Goal: Task Accomplishment & Management: Manage account settings

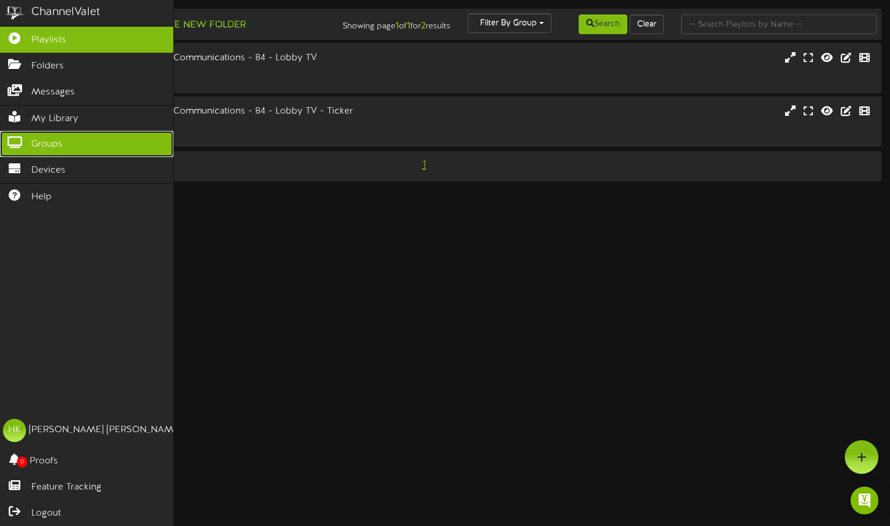
click at [35, 134] on link "Groups" at bounding box center [86, 144] width 173 height 26
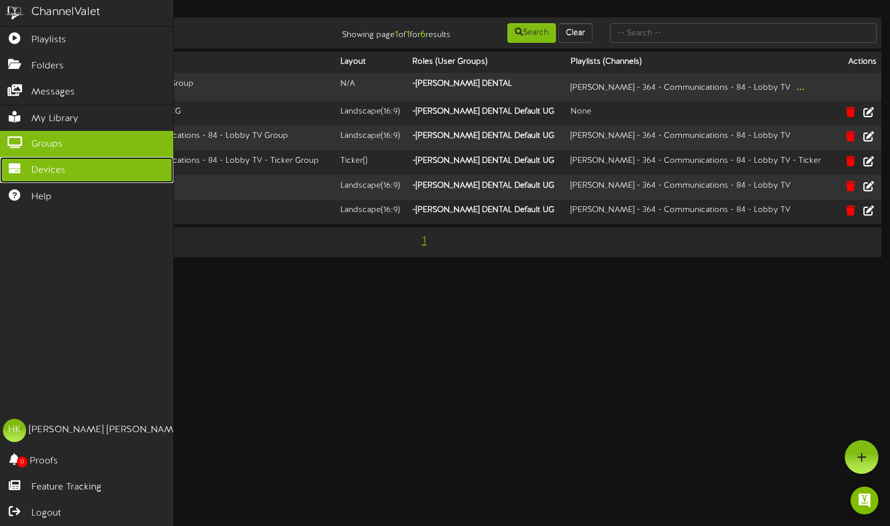
click at [34, 164] on span "Devices" at bounding box center [48, 170] width 34 height 13
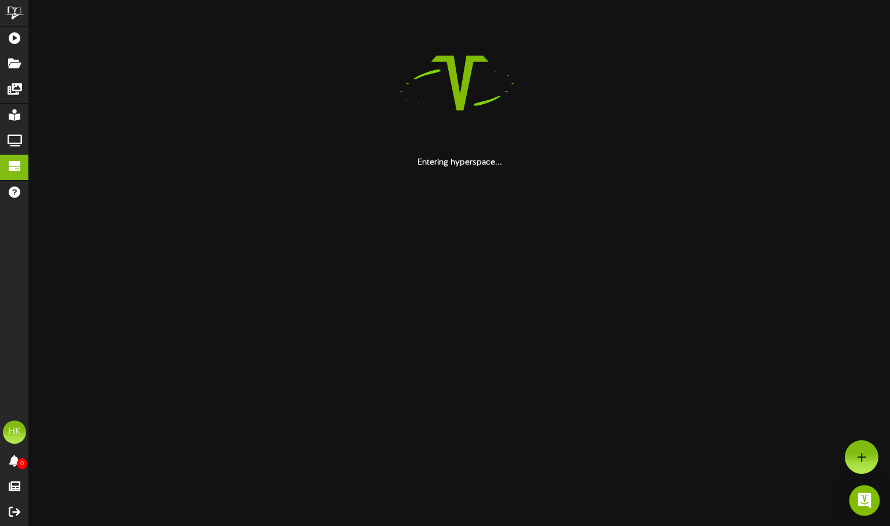
click at [868, 494] on div "Open Intercom Messenger" at bounding box center [864, 501] width 31 height 31
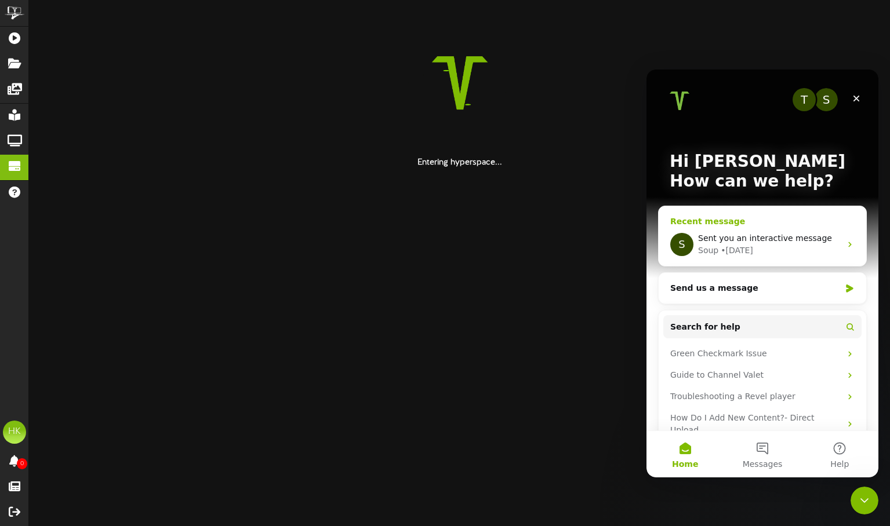
click at [789, 240] on span "Sent you an interactive message" at bounding box center [765, 238] width 134 height 9
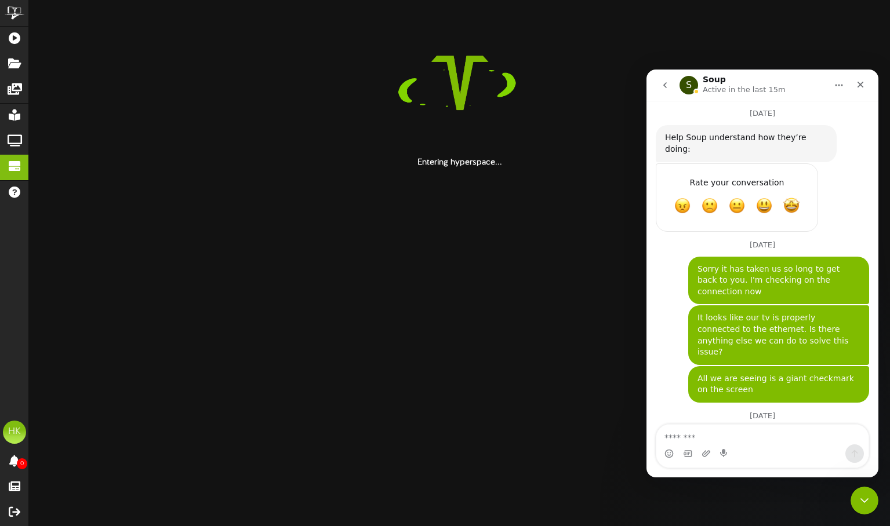
scroll to position [582, 0]
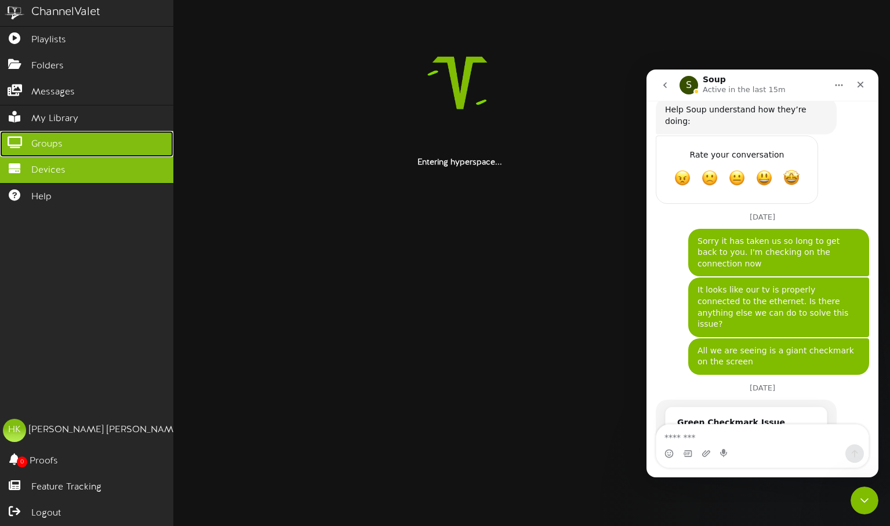
click at [38, 139] on span "Groups" at bounding box center [46, 144] width 31 height 13
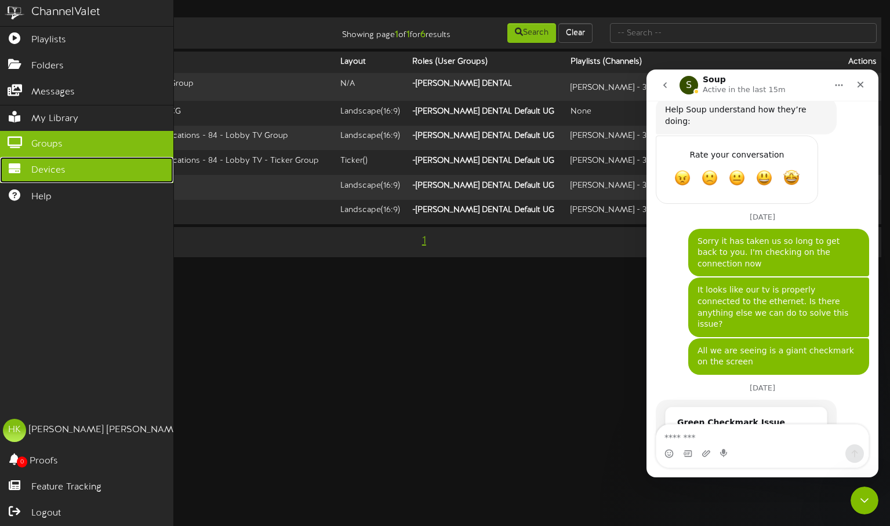
click at [28, 163] on icon at bounding box center [14, 167] width 29 height 9
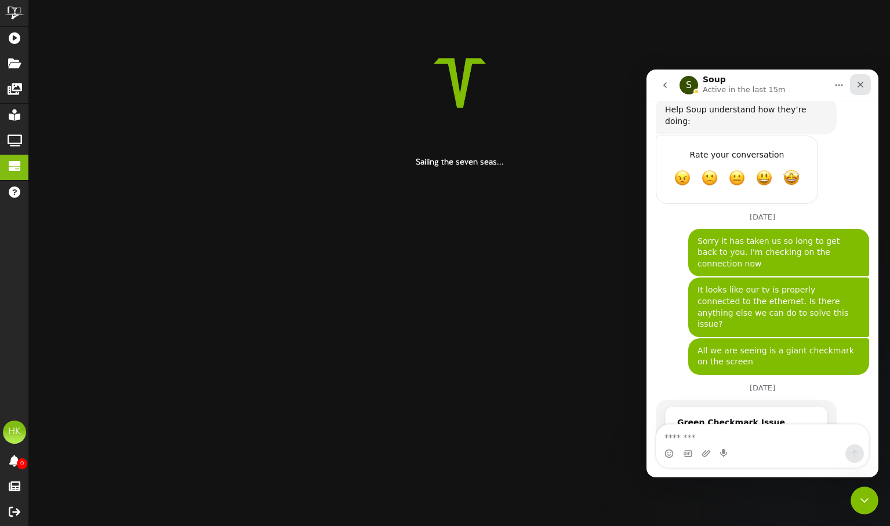
click at [854, 87] on div "Close" at bounding box center [860, 84] width 21 height 21
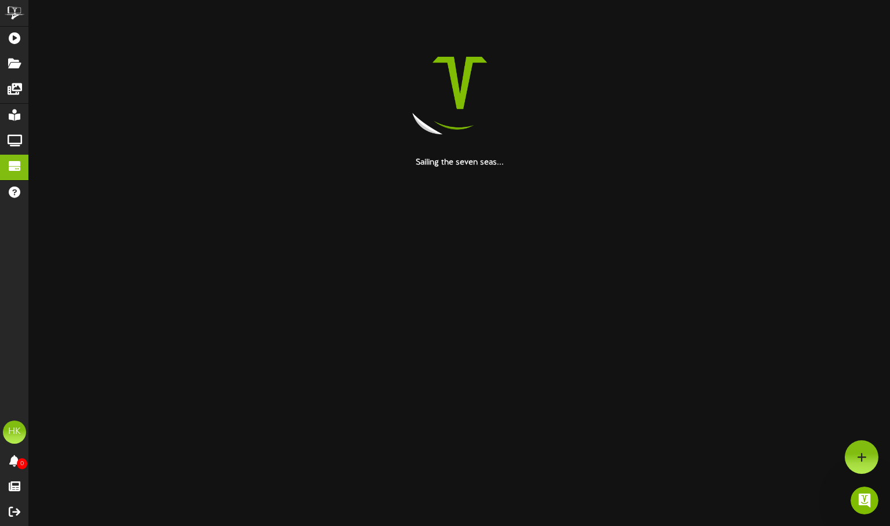
scroll to position [582, 0]
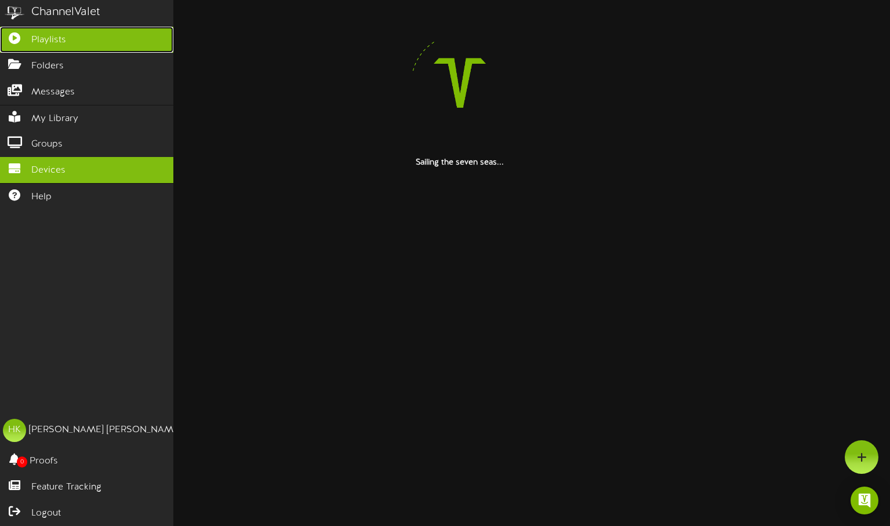
click at [24, 42] on link "Playlists" at bounding box center [86, 40] width 173 height 26
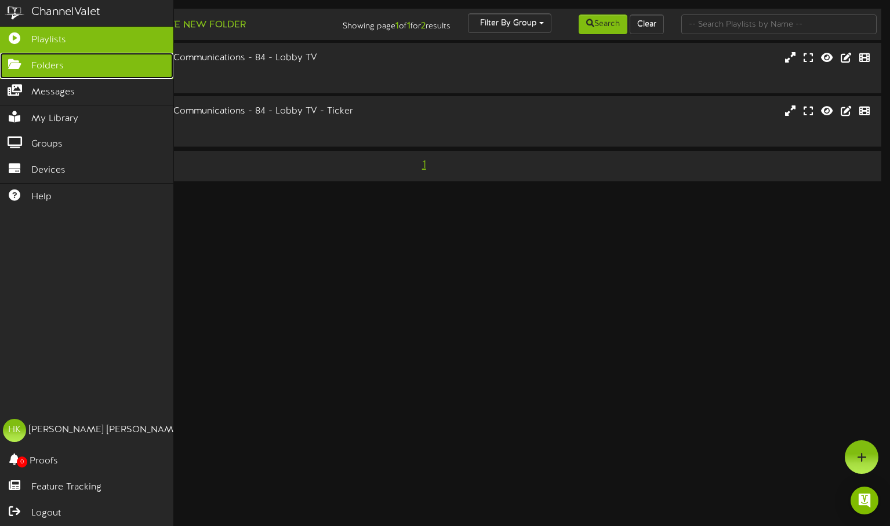
click at [35, 69] on span "Folders" at bounding box center [47, 66] width 32 height 13
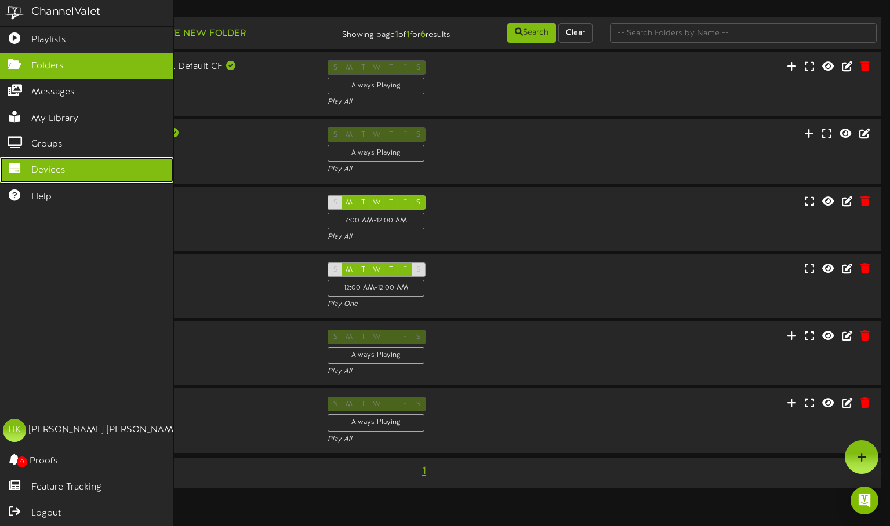
click at [31, 157] on link "Devices" at bounding box center [86, 170] width 173 height 26
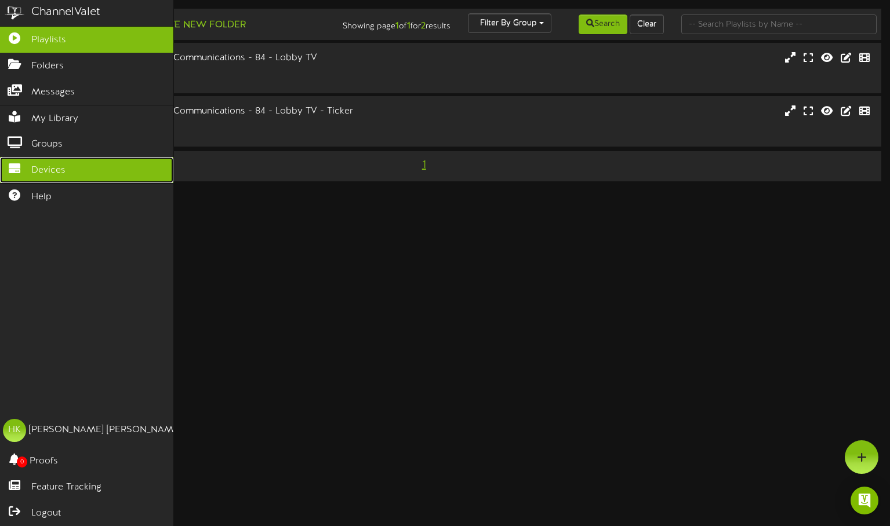
click at [19, 167] on icon at bounding box center [14, 167] width 29 height 9
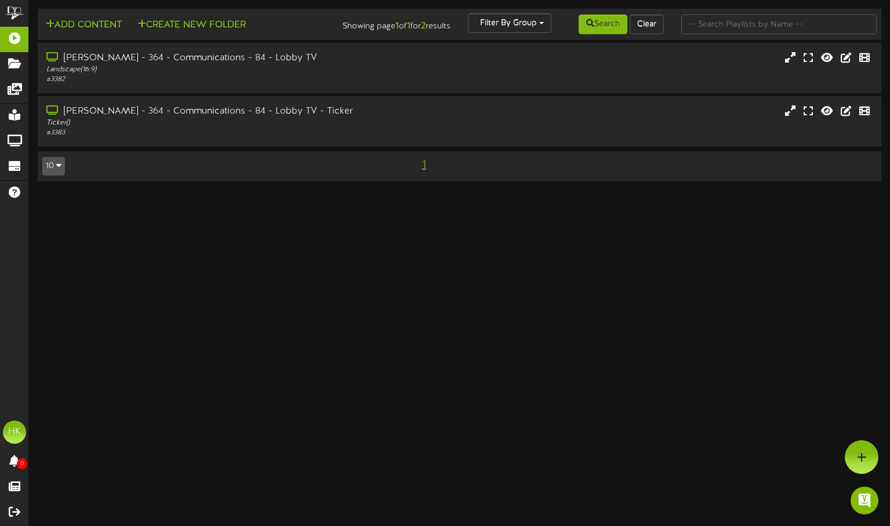
click at [875, 193] on html "ChannelValet Playlists Folders Messages My Library Groups Devices Help HK Hanna…" at bounding box center [445, 96] width 890 height 193
click at [869, 507] on img "Open Intercom Messenger" at bounding box center [864, 500] width 15 height 15
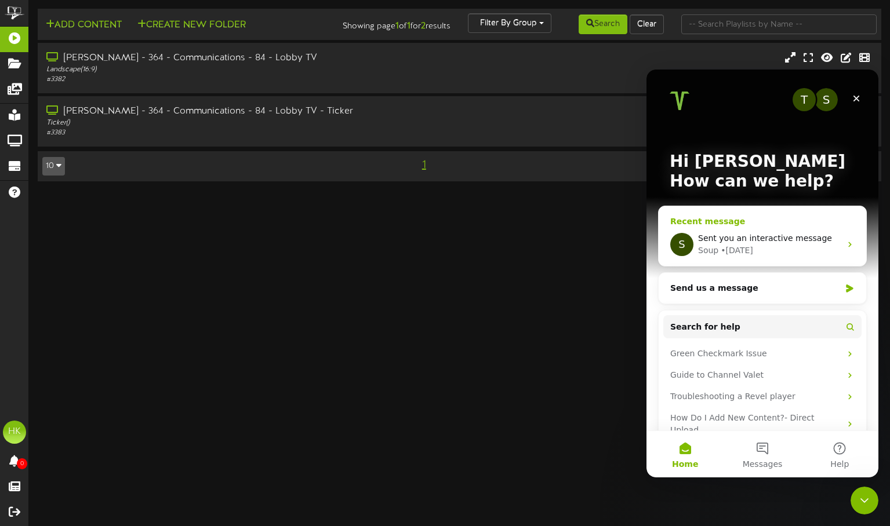
click at [756, 239] on span "Sent you an interactive message" at bounding box center [765, 238] width 134 height 9
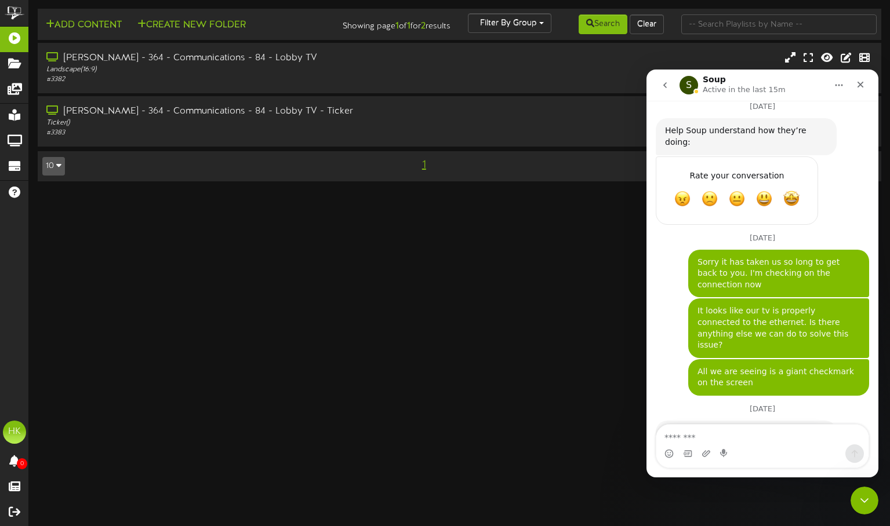
scroll to position [582, 0]
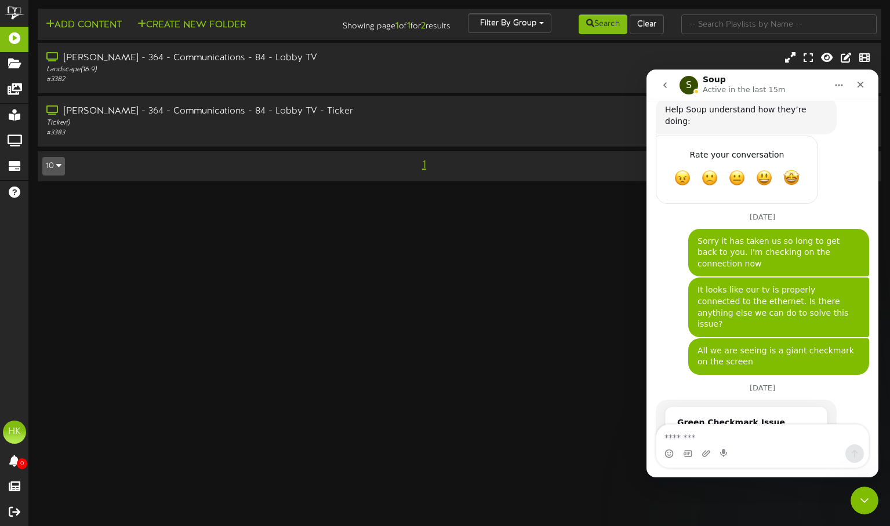
click at [722, 439] on textarea "Message…" at bounding box center [762, 435] width 212 height 20
click at [750, 429] on div "Player Troubleshooting | No Content | Green Checkmark" at bounding box center [746, 441] width 138 height 24
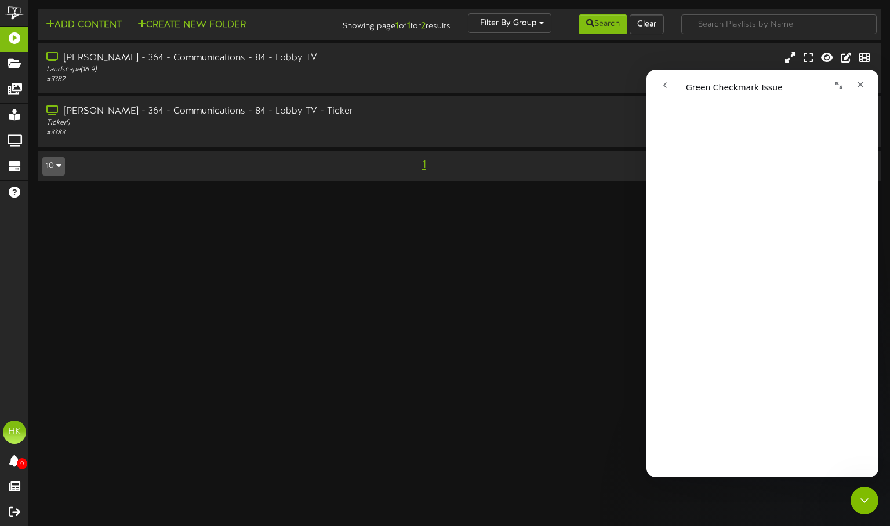
scroll to position [116, 0]
click at [546, 193] on html "ChannelValet Playlists Folders Messages My Library Groups Devices Help HK Hanna…" at bounding box center [445, 96] width 890 height 193
click at [96, 67] on div "Landscape ( 16:9 )" at bounding box center [212, 70] width 335 height 10
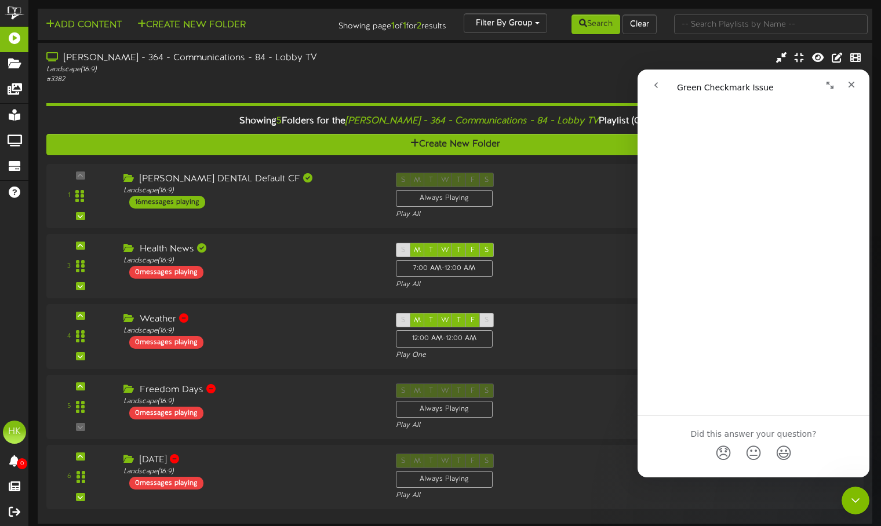
scroll to position [261, 0]
click at [854, 82] on icon "Close" at bounding box center [851, 84] width 9 height 9
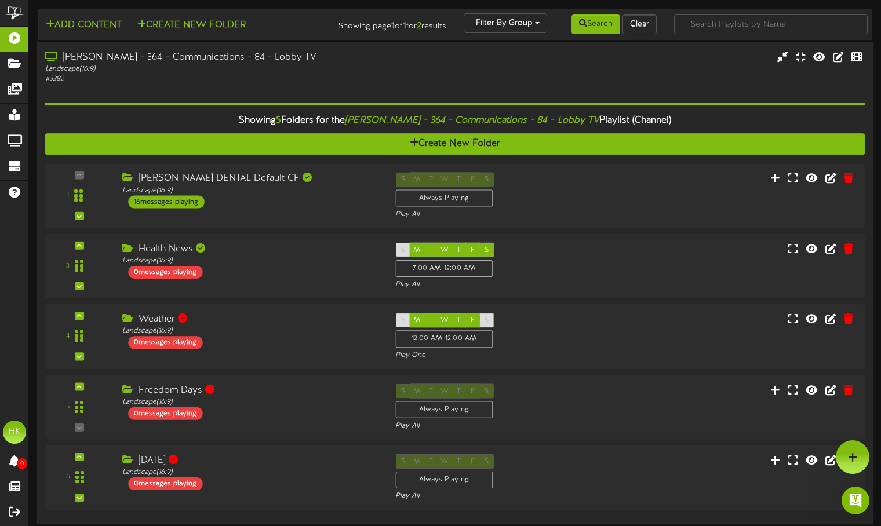
scroll to position [0, 0]
click at [454, 194] on div "Always Playing" at bounding box center [444, 198] width 98 height 17
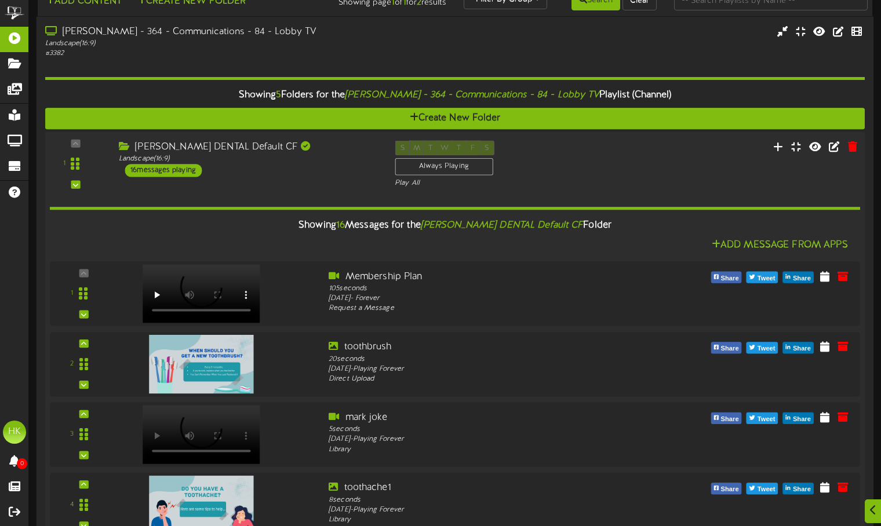
scroll to position [116, 0]
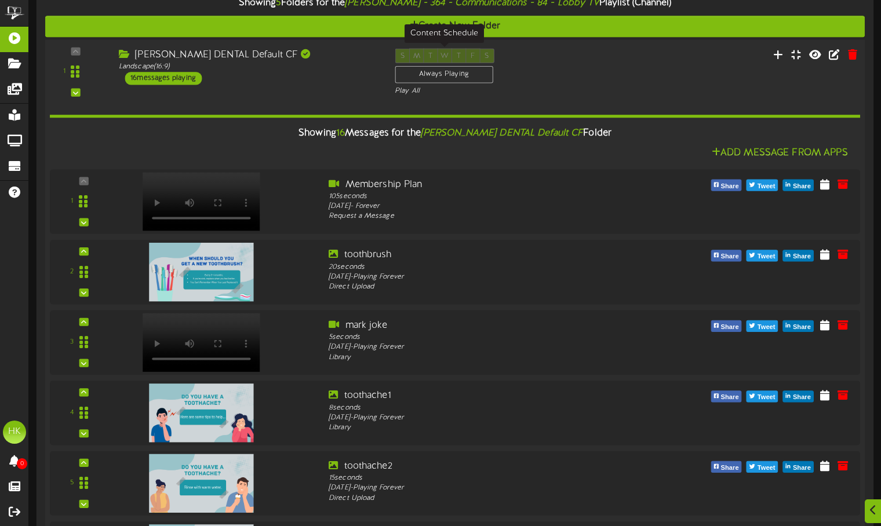
click at [425, 62] on div "S M T W T F S Always Playing" at bounding box center [444, 68] width 99 height 38
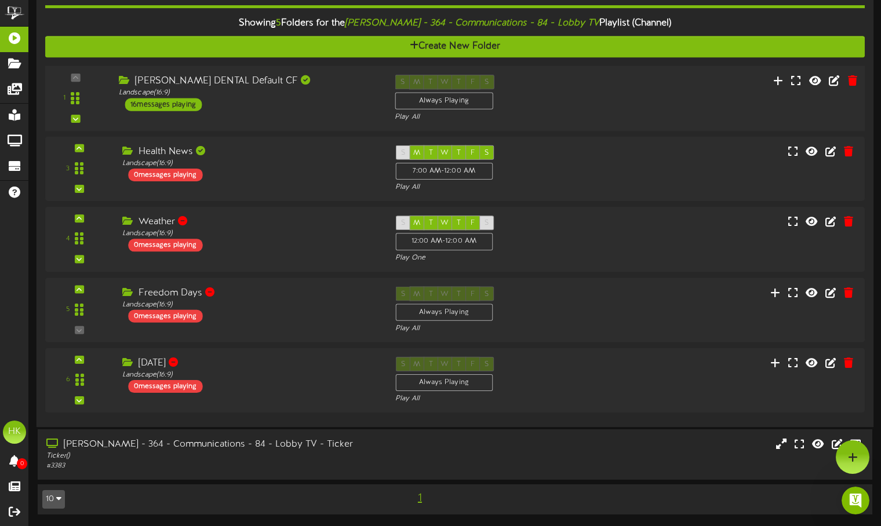
scroll to position [0, 0]
click at [420, 93] on div "Always Playing" at bounding box center [444, 100] width 98 height 17
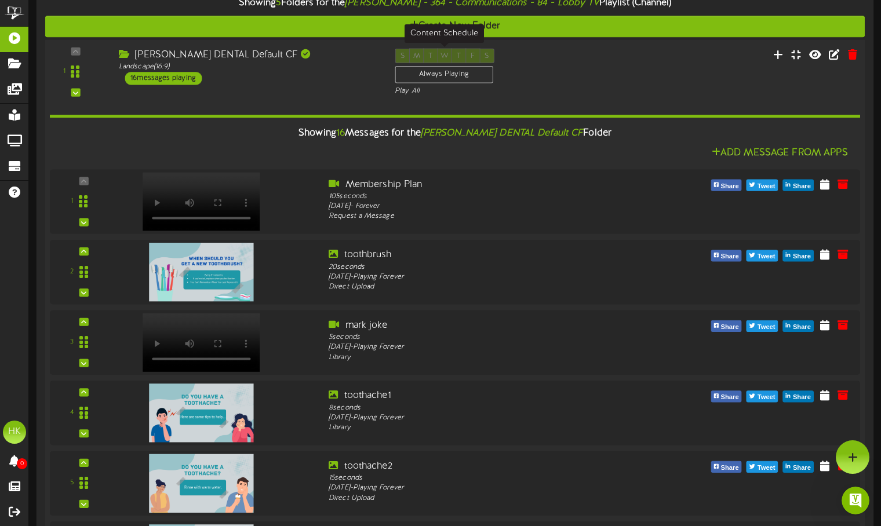
drag, startPoint x: 435, startPoint y: 59, endPoint x: 429, endPoint y: 54, distance: 7.4
click at [429, 54] on div "S M T W T F S Always Playing" at bounding box center [444, 68] width 99 height 38
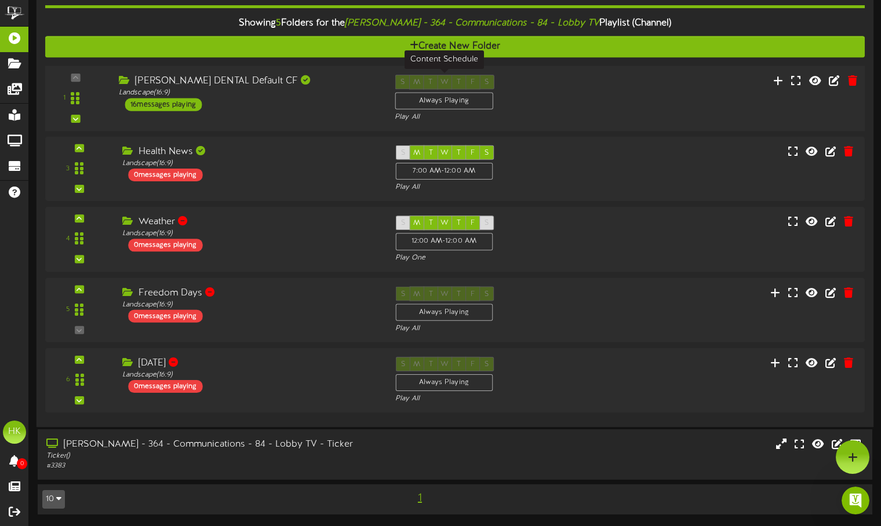
click at [491, 78] on div "S M T W T F S Always Playing" at bounding box center [444, 94] width 99 height 38
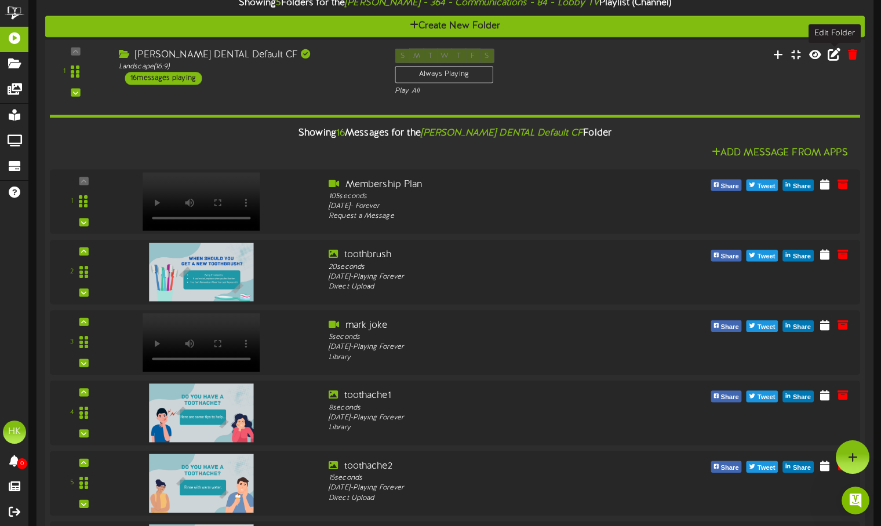
click at [838, 53] on icon at bounding box center [834, 54] width 13 height 13
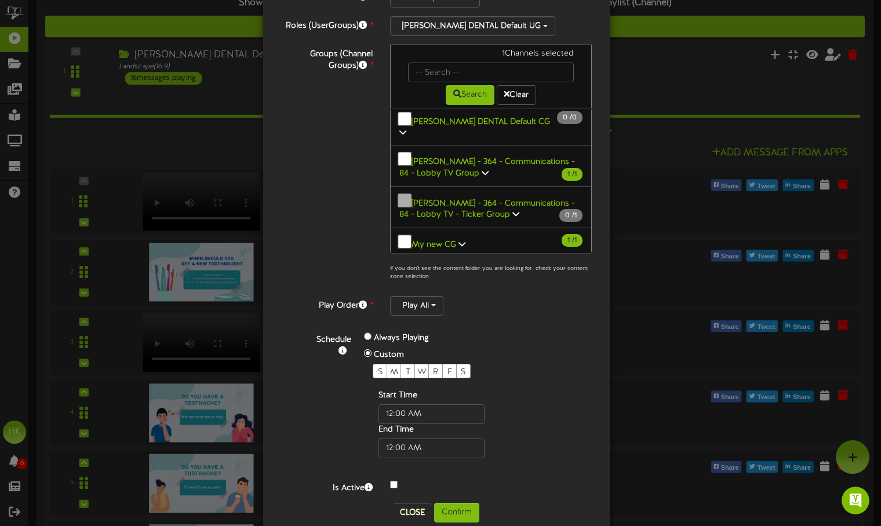
scroll to position [125, 0]
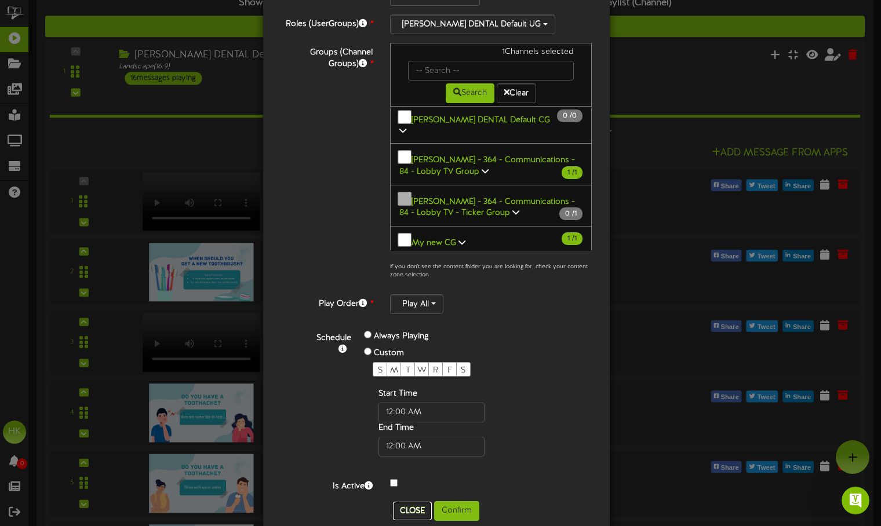
click at [407, 502] on button "Close" at bounding box center [412, 511] width 39 height 19
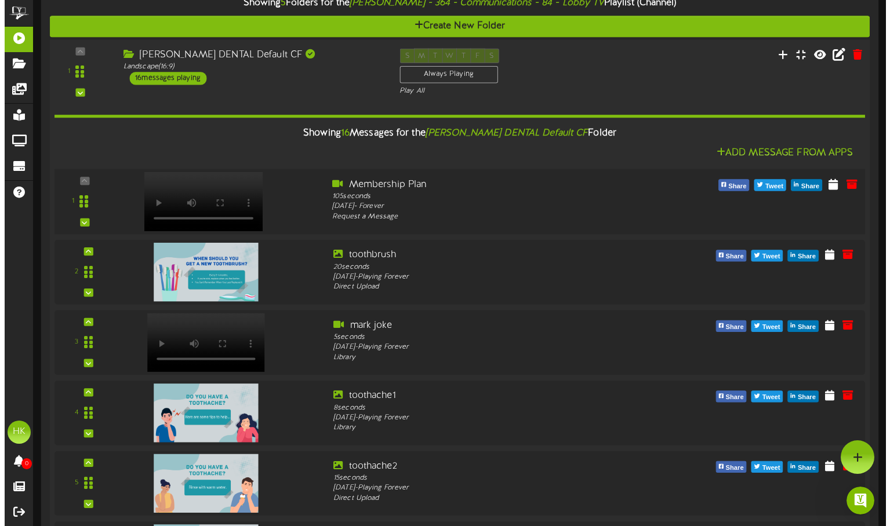
scroll to position [0, 0]
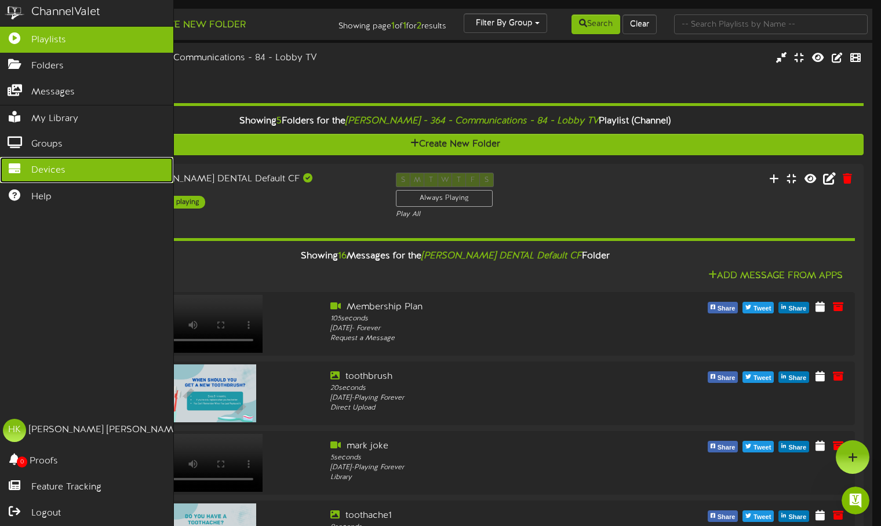
click at [20, 163] on icon at bounding box center [14, 167] width 29 height 9
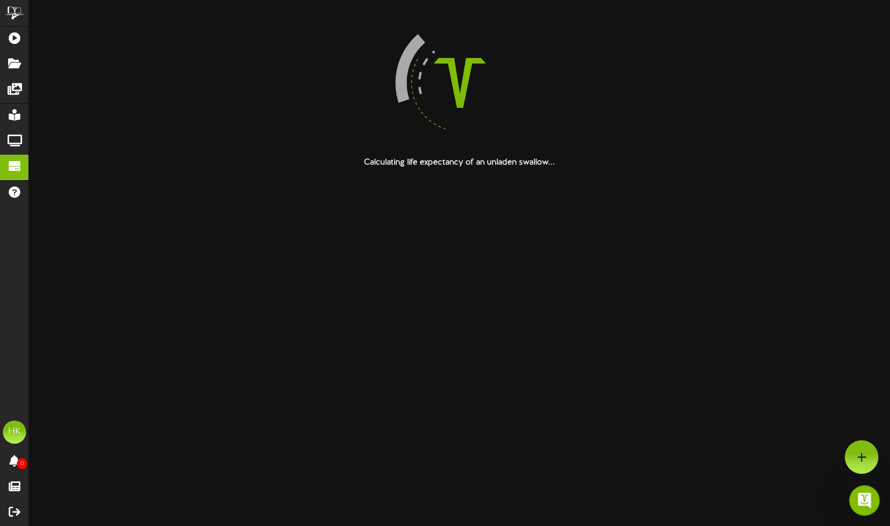
click at [851, 498] on div "Open Intercom Messenger" at bounding box center [862, 499] width 38 height 38
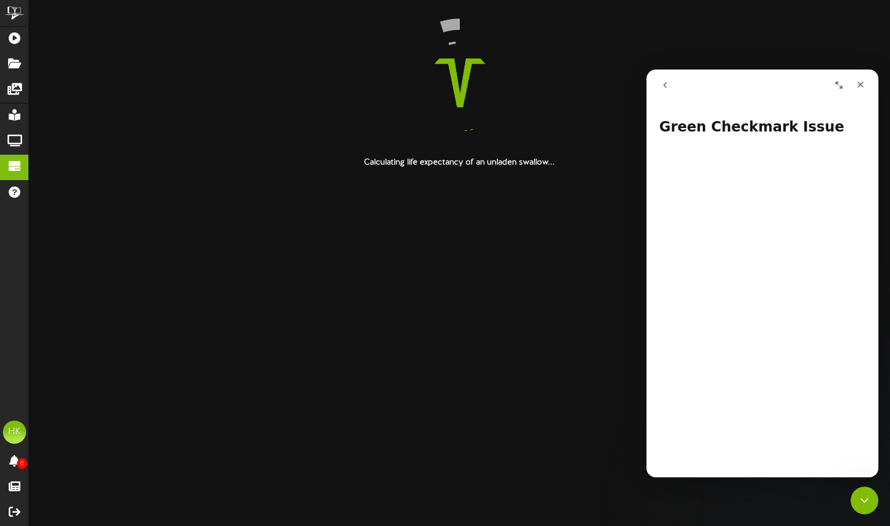
click at [661, 89] on icon "go back" at bounding box center [664, 85] width 9 height 9
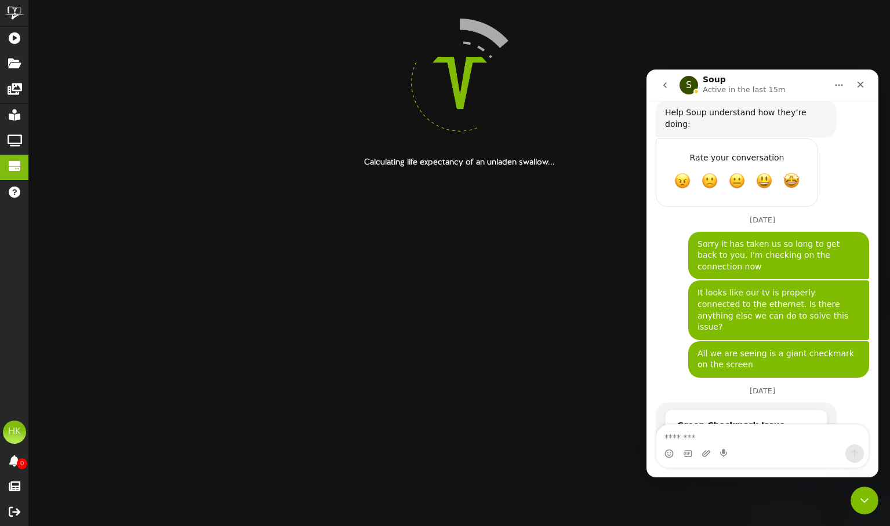
scroll to position [582, 0]
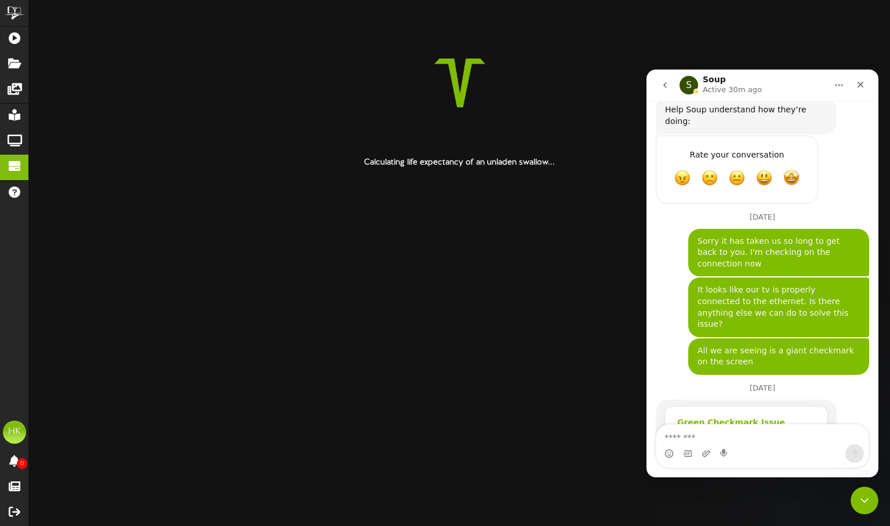
click at [755, 430] on span "Player Troubleshooting | No Content | Green Checkmark" at bounding box center [733, 440] width 113 height 21
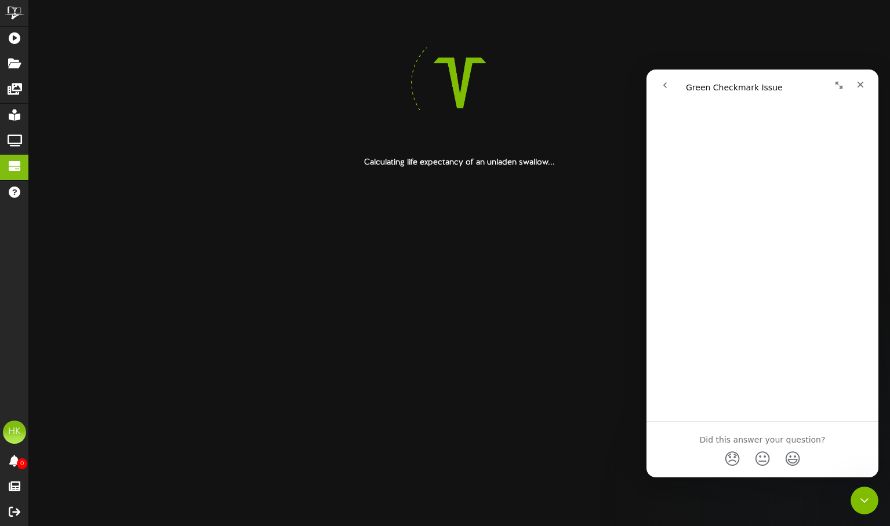
scroll to position [261, 0]
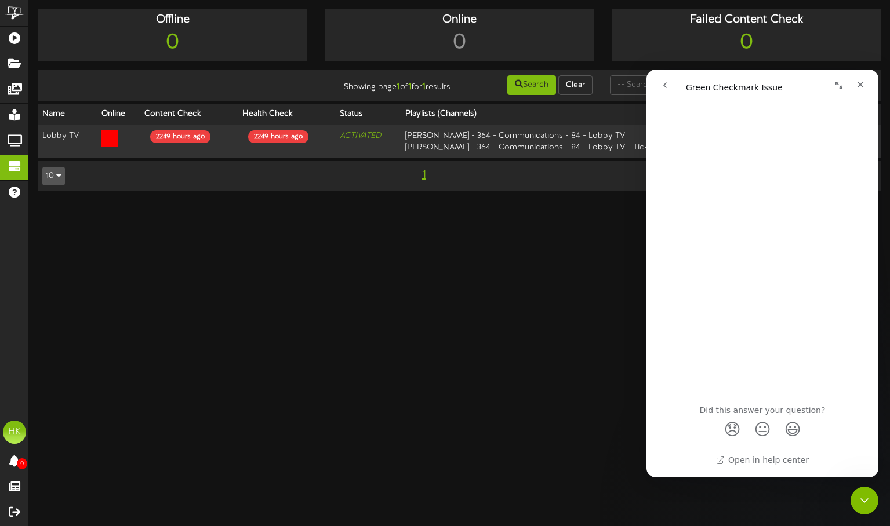
click at [672, 90] on button "go back" at bounding box center [665, 85] width 22 height 22
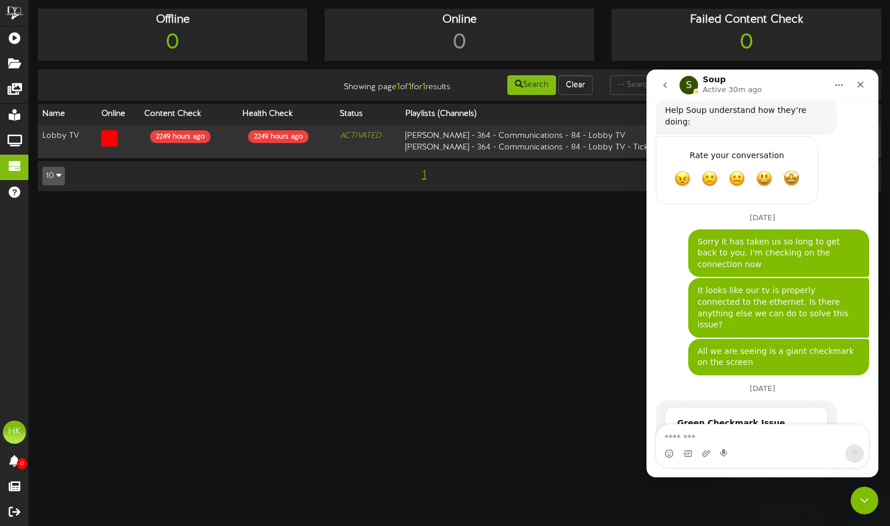
scroll to position [582, 0]
click at [857, 78] on div "Close" at bounding box center [860, 84] width 21 height 21
